Goal: Find specific page/section: Find specific page/section

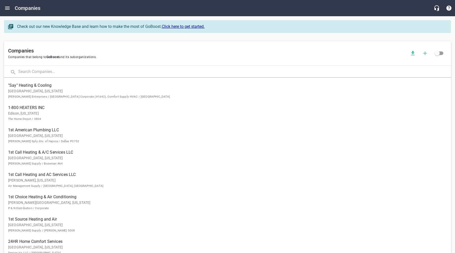
click at [59, 71] on input "text" at bounding box center [234, 72] width 432 height 11
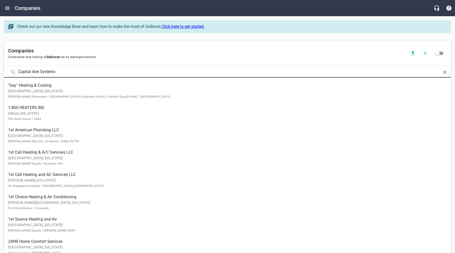
type input "Capital Aire Systems"
click button at bounding box center [0, 0] width 0 height 0
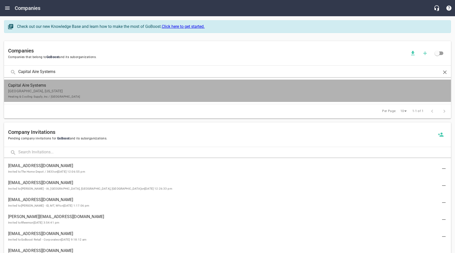
click at [54, 91] on p "[GEOGRAPHIC_DATA], [US_STATE] Heating & Cooling Supply, Inc / [GEOGRAPHIC_DATA]" at bounding box center [223, 94] width 430 height 11
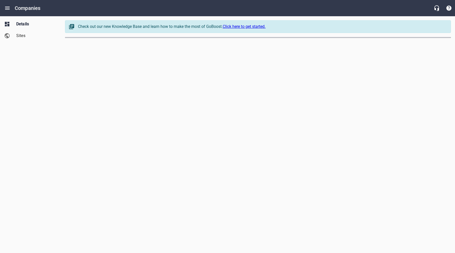
select select "[US_STATE]"
select select "62"
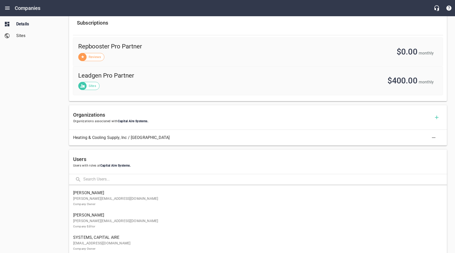
scroll to position [195, 0]
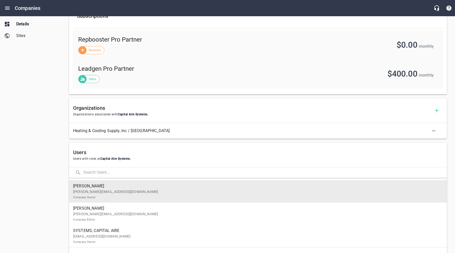
drag, startPoint x: 102, startPoint y: 193, endPoint x: 97, endPoint y: 192, distance: 5.2
click at [102, 193] on p "[PERSON_NAME][EMAIL_ADDRESS][DOMAIN_NAME] Company Owner" at bounding box center [255, 194] width 365 height 11
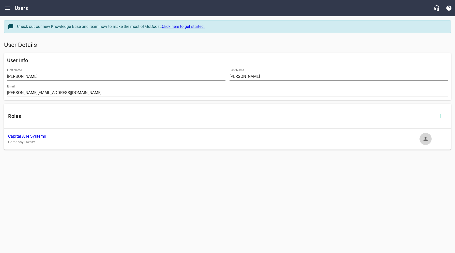
click at [428, 139] on icon "button" at bounding box center [425, 139] width 6 height 6
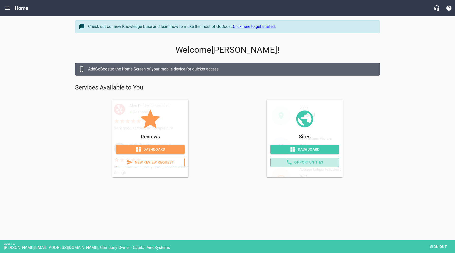
click at [316, 163] on span "Opportunities" at bounding box center [305, 162] width 60 height 6
